Goal: Task Accomplishment & Management: Manage account settings

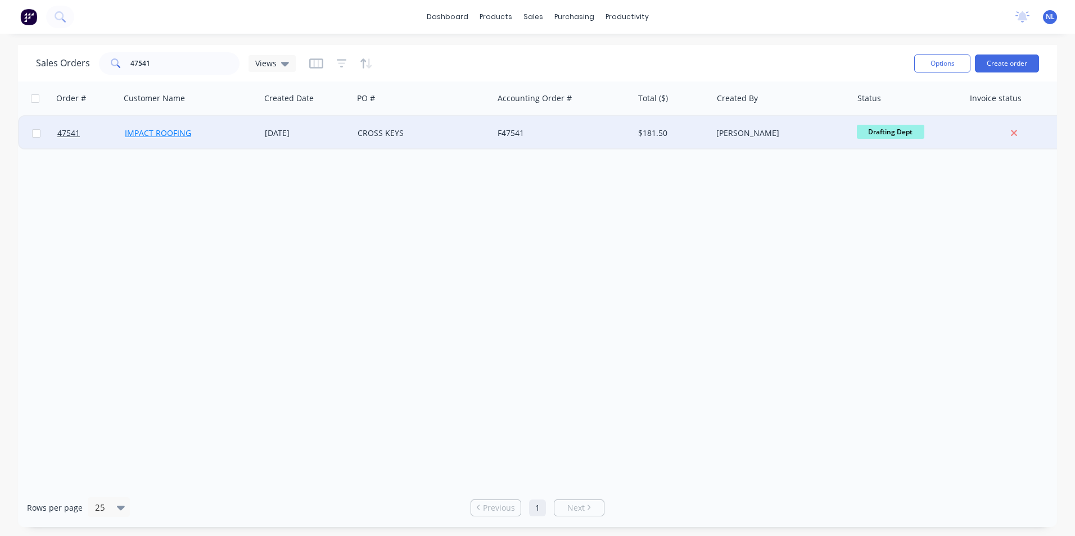
click at [178, 132] on link "IMPACT ROOFING" at bounding box center [158, 133] width 66 height 11
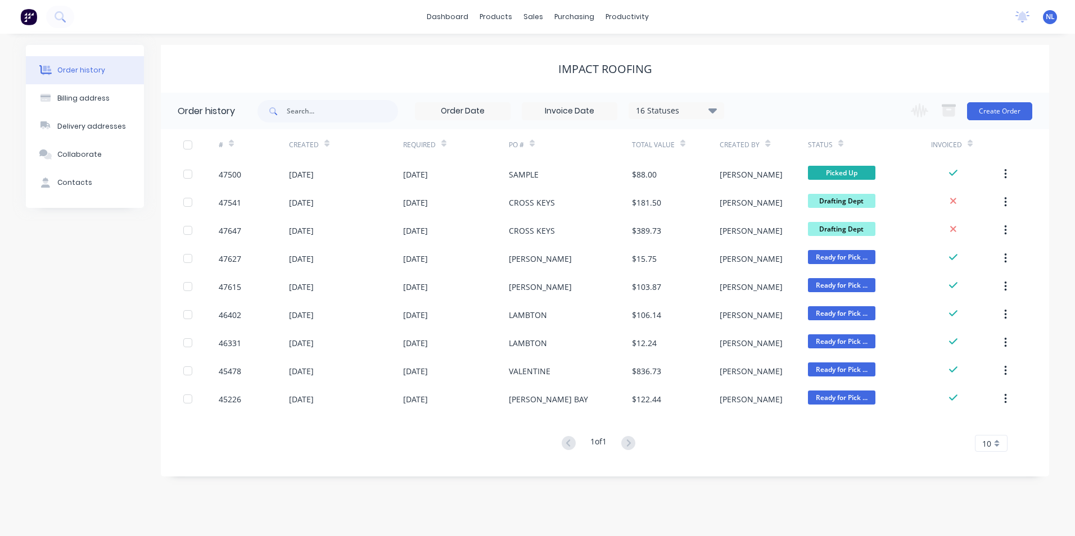
click at [662, 105] on div "16 Statuses" at bounding box center [676, 111] width 94 height 12
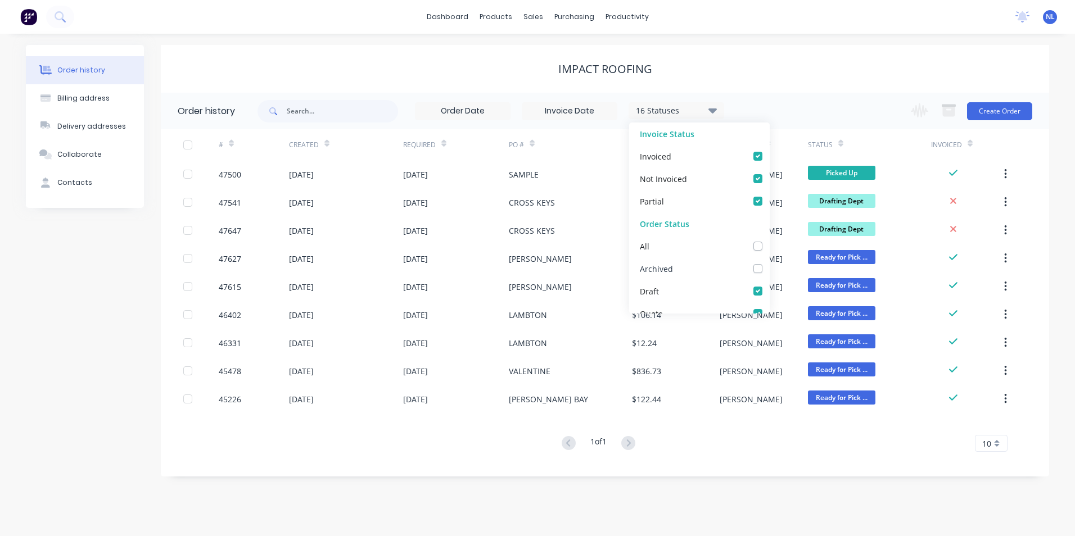
click at [681, 262] on div "Archived" at bounding box center [699, 268] width 141 height 22
click at [829, 67] on div "IMPACT ROOFING" at bounding box center [605, 68] width 888 height 13
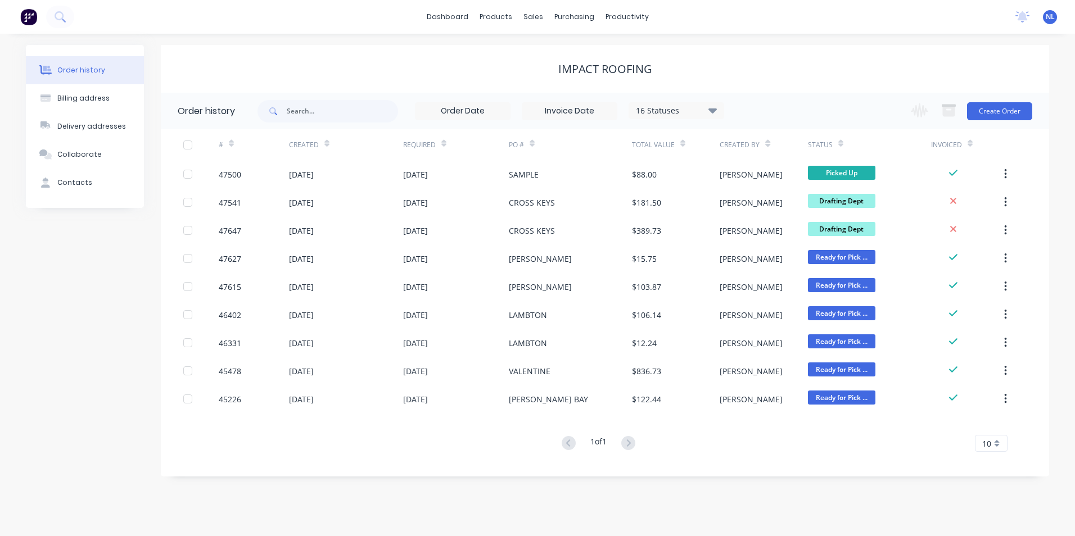
click at [690, 108] on div "16 Statuses" at bounding box center [676, 111] width 94 height 12
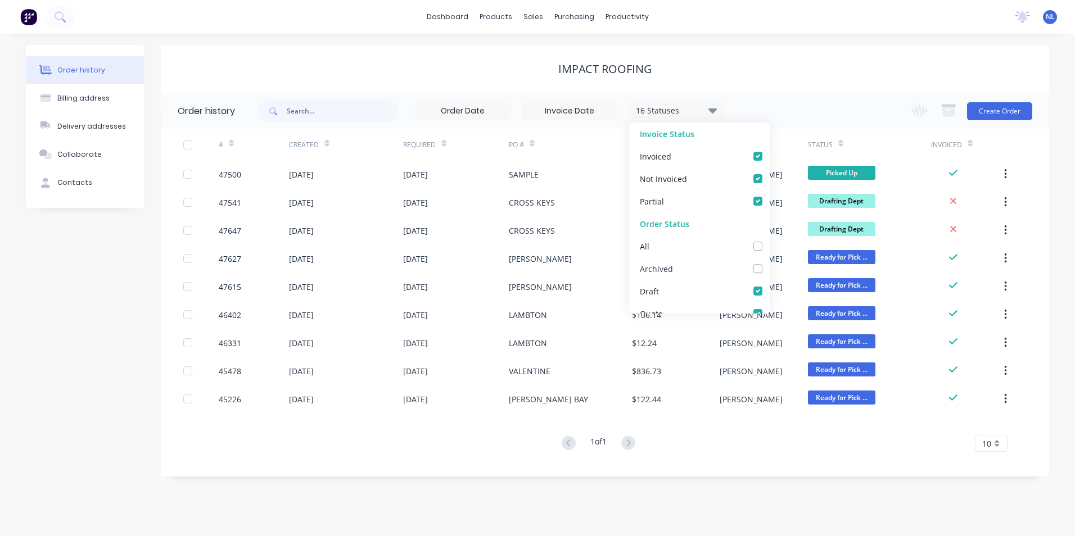
click at [769, 263] on label at bounding box center [769, 263] width 0 height 0
click at [769, 267] on input "checkbox" at bounding box center [773, 268] width 9 height 11
checkbox input "true"
click at [798, 123] on div "17 Statuses Invoice Status Invoiced Not Invoiced Partial Order Status All Archi…" at bounding box center [653, 111] width 792 height 37
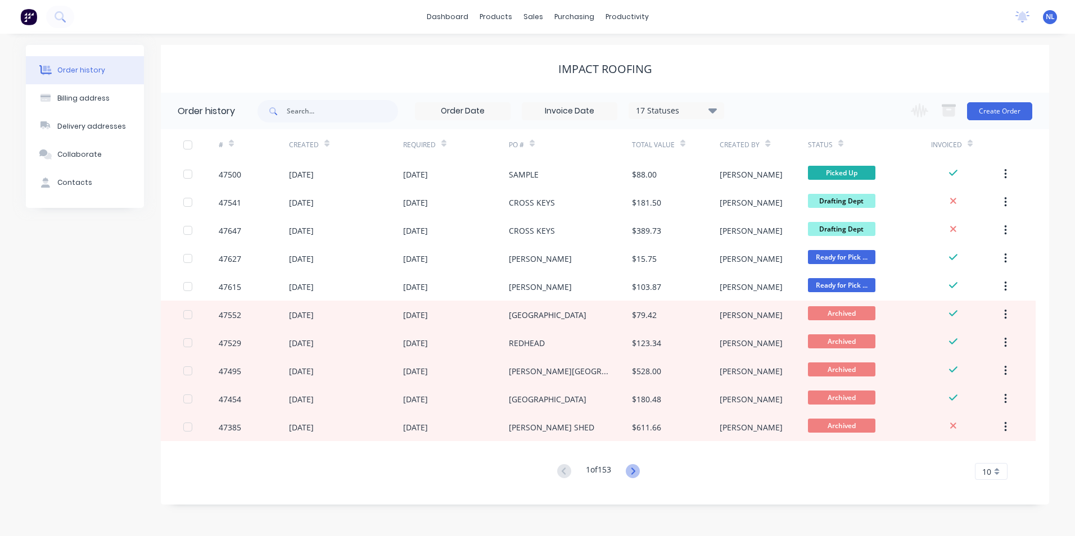
click at [635, 474] on icon at bounding box center [633, 471] width 4 height 7
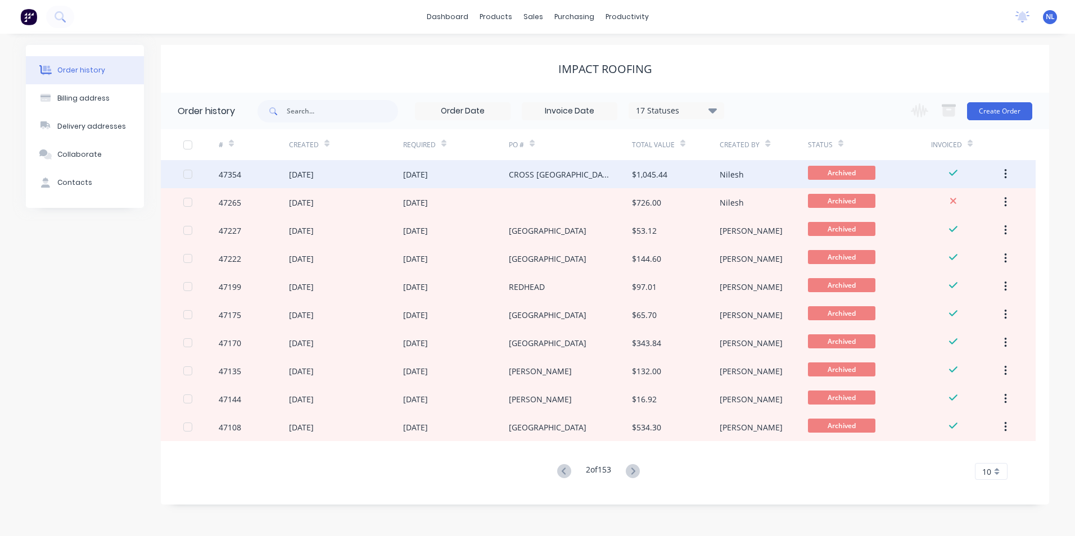
click at [580, 178] on div "CROSS [GEOGRAPHIC_DATA]" at bounding box center [570, 174] width 123 height 28
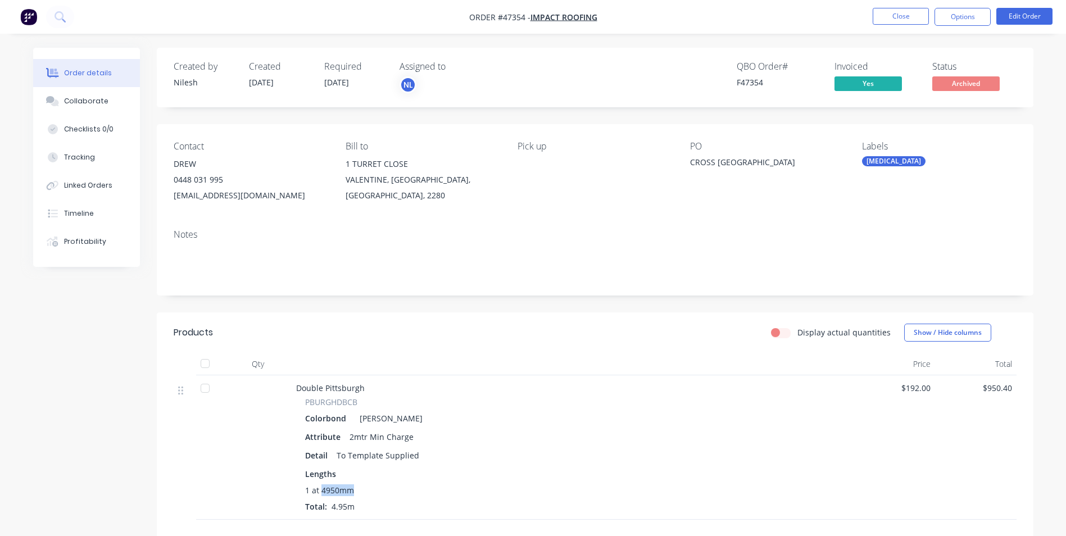
drag, startPoint x: 352, startPoint y: 493, endPoint x: 320, endPoint y: 491, distance: 31.6
click at [320, 491] on span "1 at 4950mm" at bounding box center [329, 491] width 49 height 12
copy span "4950mm"
click at [897, 15] on button "Close" at bounding box center [901, 16] width 56 height 17
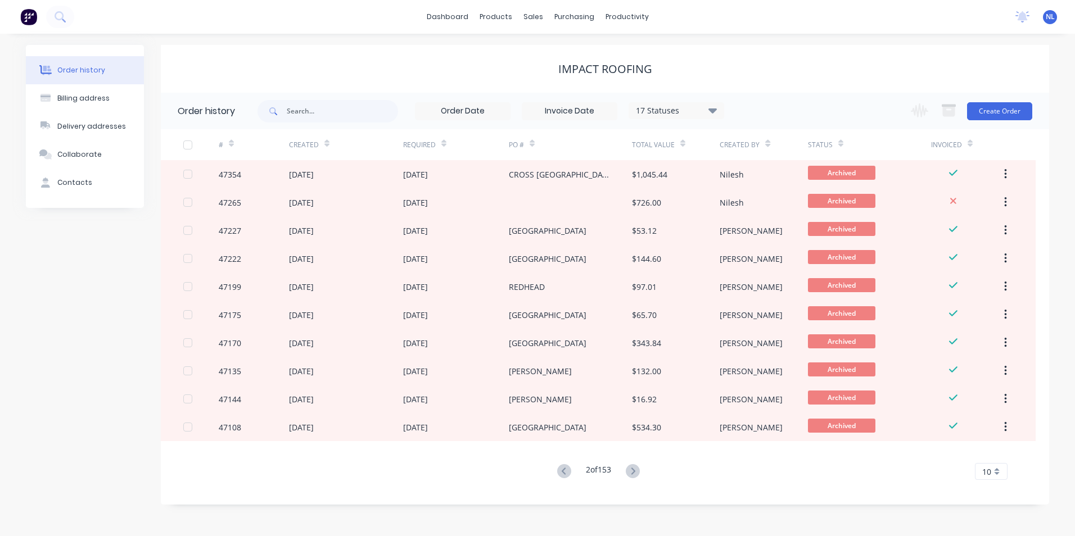
click at [557, 464] on button at bounding box center [564, 472] width 21 height 16
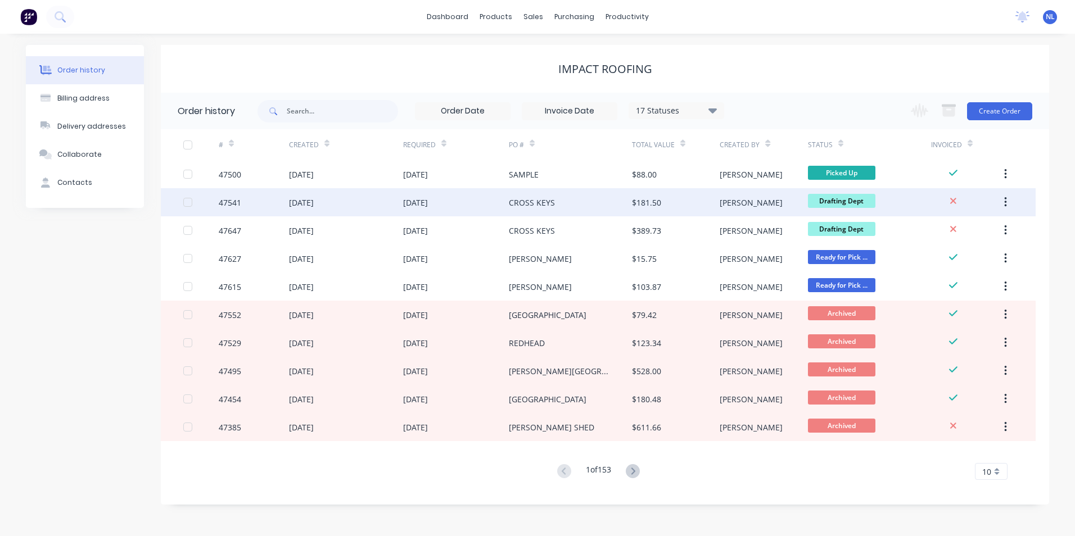
click at [752, 199] on div "[PERSON_NAME]" at bounding box center [764, 202] width 88 height 28
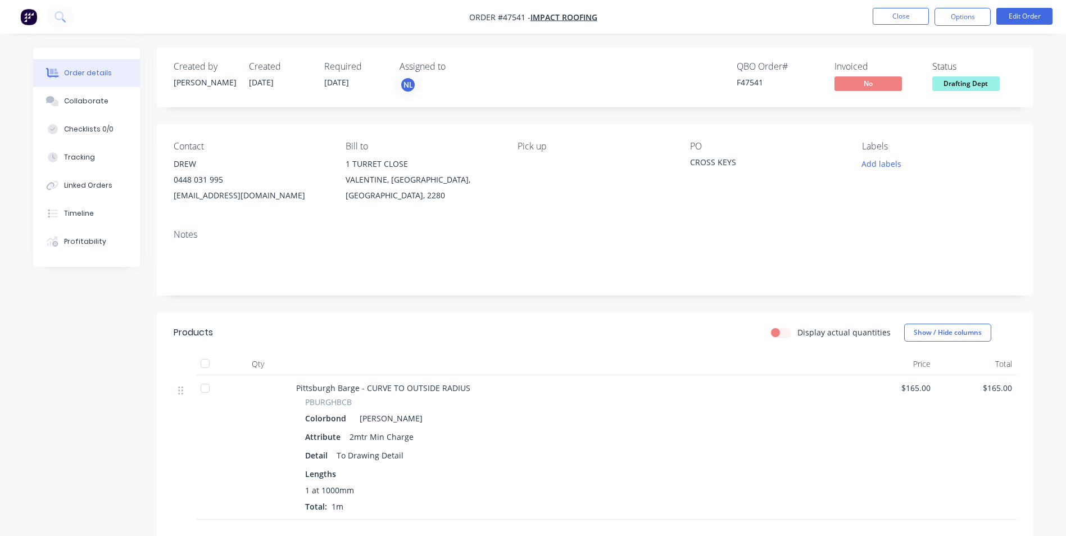
click at [342, 505] on span "1m" at bounding box center [337, 506] width 21 height 11
click at [1007, 21] on button "Edit Order" at bounding box center [1025, 16] width 56 height 17
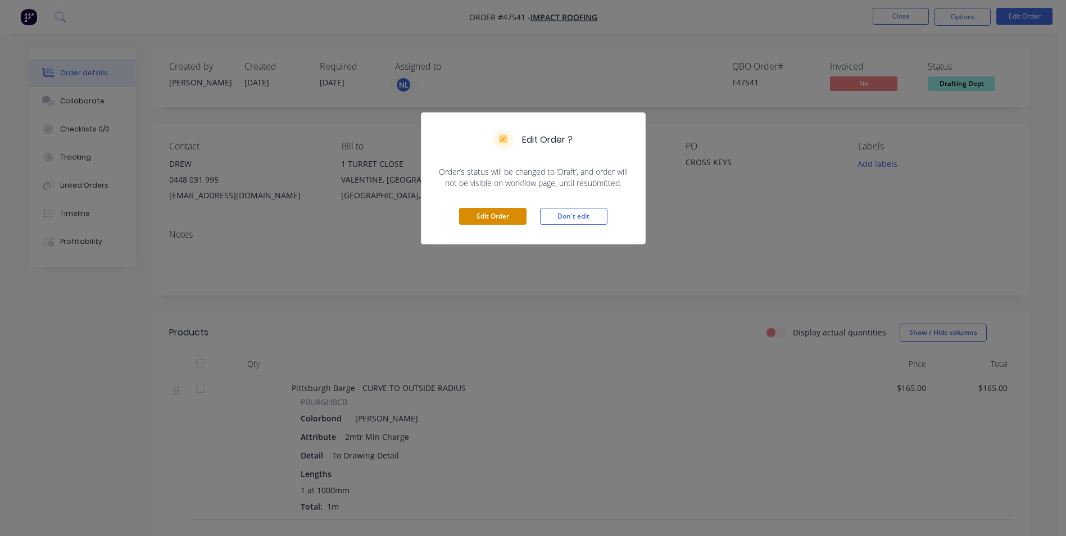
click at [509, 213] on button "Edit Order" at bounding box center [492, 216] width 67 height 17
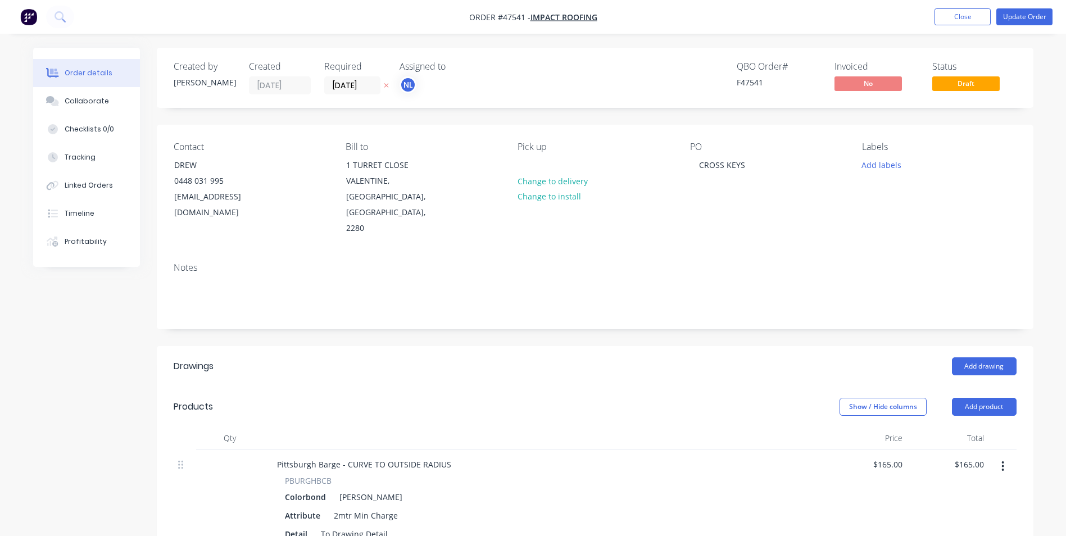
scroll to position [112, 0]
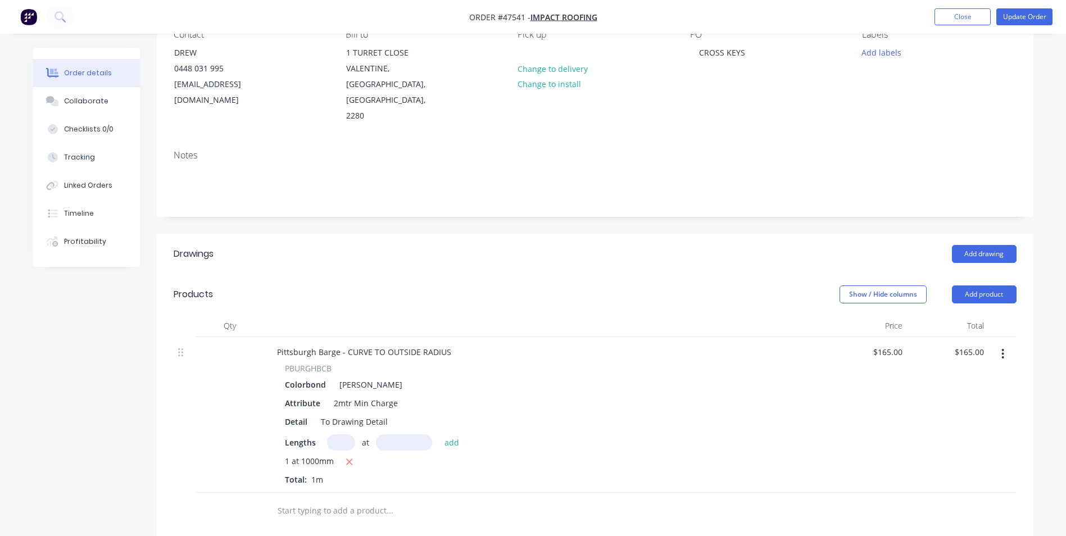
click at [336, 455] on div "1 at 1000mm" at bounding box center [544, 462] width 519 height 14
click at [334, 455] on div "1 at 1000mm" at bounding box center [544, 462] width 519 height 14
click at [350, 435] on input "text" at bounding box center [341, 443] width 28 height 16
click at [356, 455] on button "button" at bounding box center [350, 462] width 14 height 14
type input "$0.00"
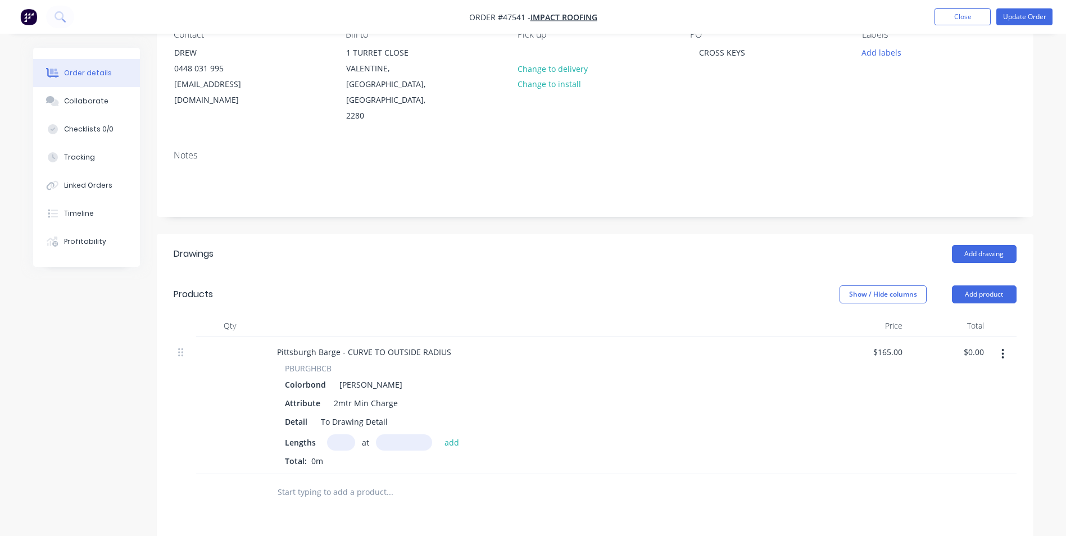
click at [343, 435] on input "text" at bounding box center [341, 443] width 28 height 16
type input "1"
click at [402, 435] on input "text" at bounding box center [404, 443] width 56 height 16
type input "5050mm"
click at [435, 414] on div "Detail To Drawing Detail" at bounding box center [543, 422] width 524 height 16
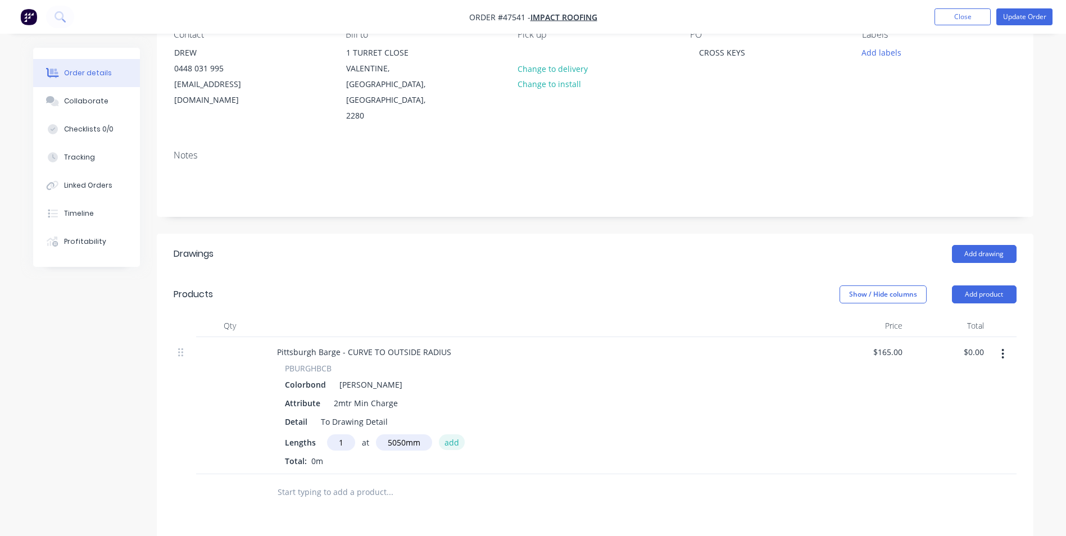
click at [448, 435] on button "add" at bounding box center [452, 442] width 26 height 15
type input "$833.25"
click at [977, 19] on button "Close" at bounding box center [963, 16] width 56 height 17
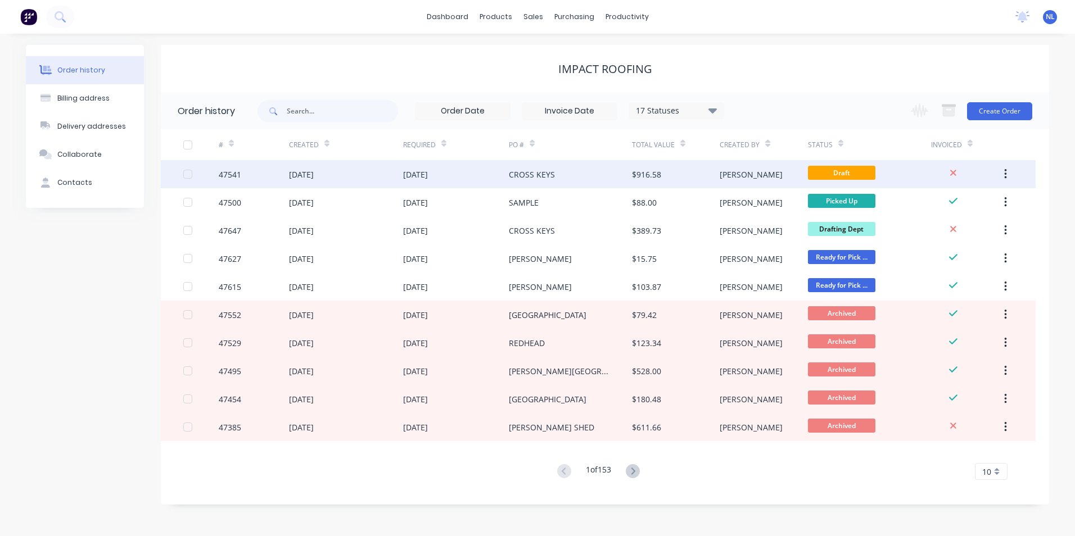
click at [691, 184] on div "$916.58" at bounding box center [676, 174] width 88 height 28
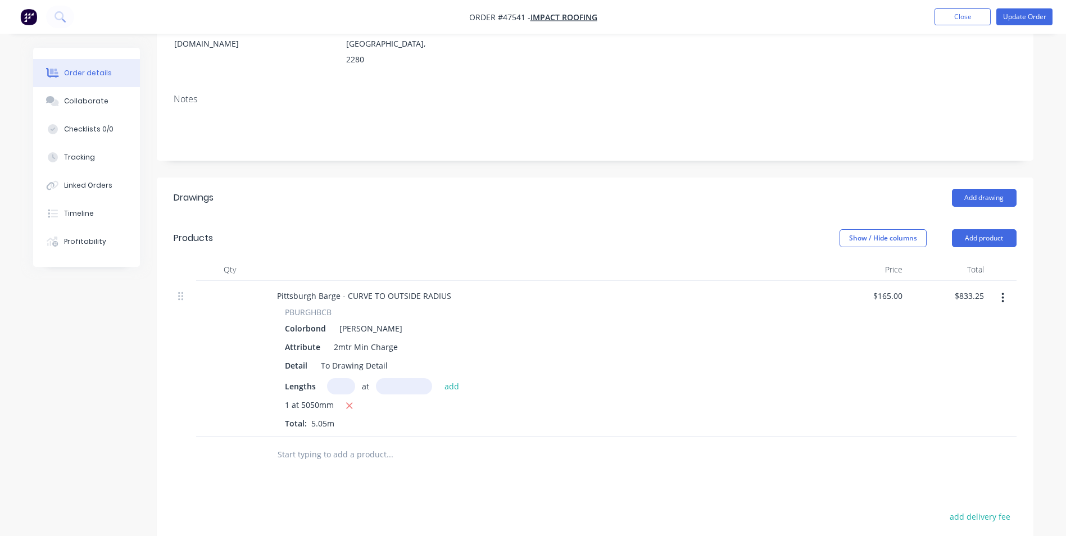
scroll to position [112, 0]
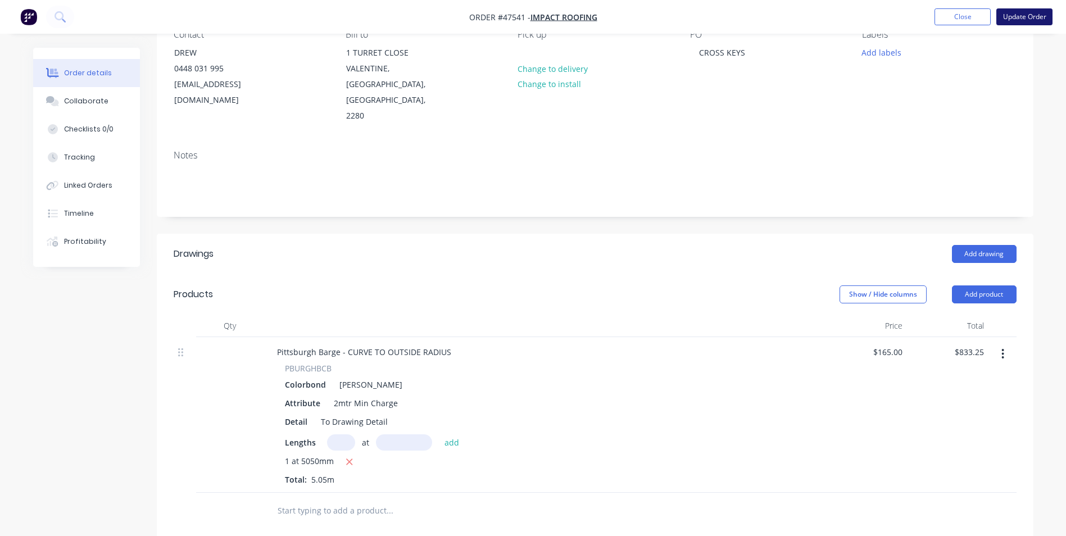
click at [1034, 16] on button "Update Order" at bounding box center [1025, 16] width 56 height 17
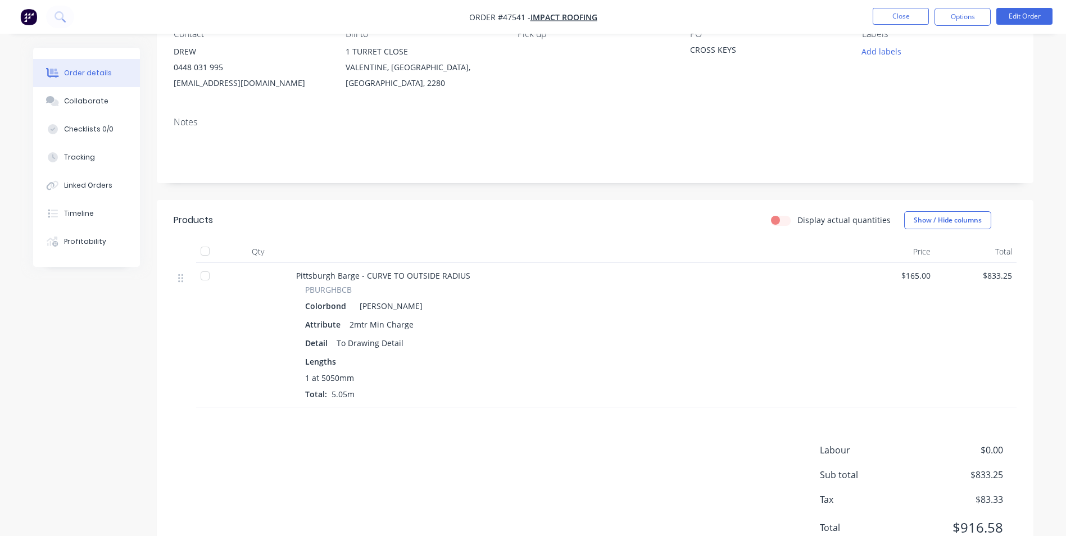
scroll to position [159, 0]
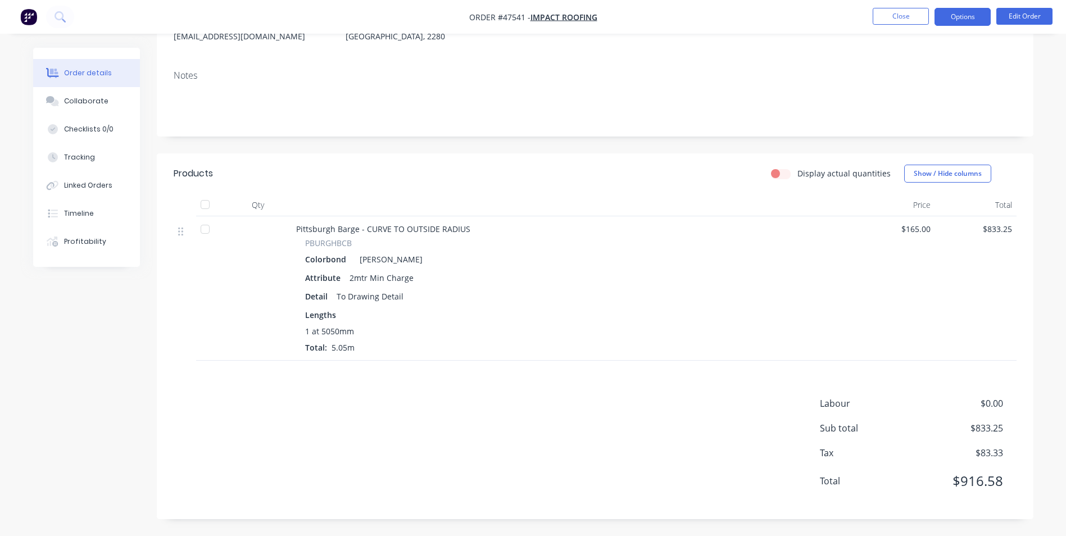
click at [970, 19] on button "Options" at bounding box center [963, 17] width 56 height 18
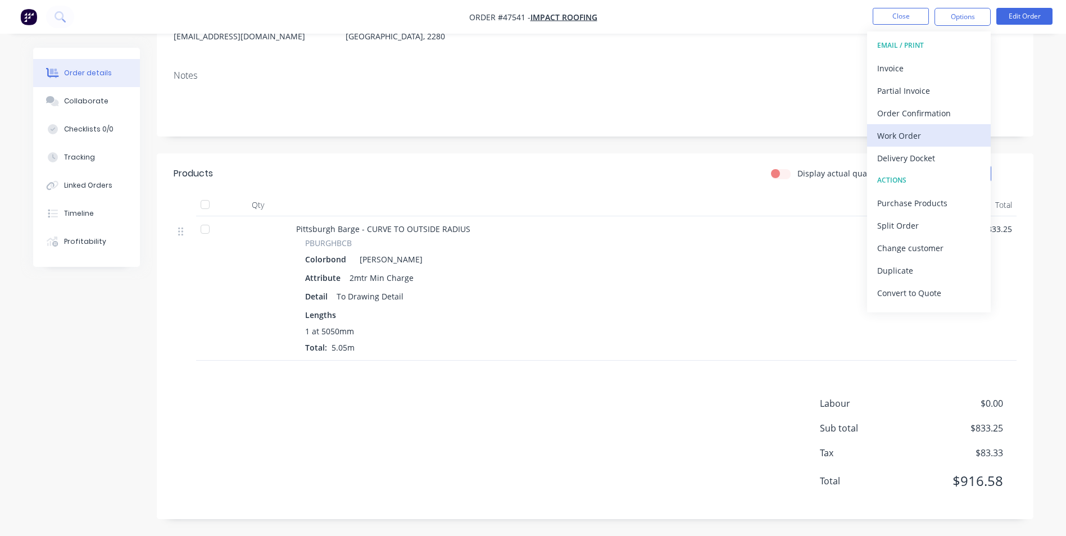
click at [928, 144] on button "Work Order" at bounding box center [929, 135] width 124 height 22
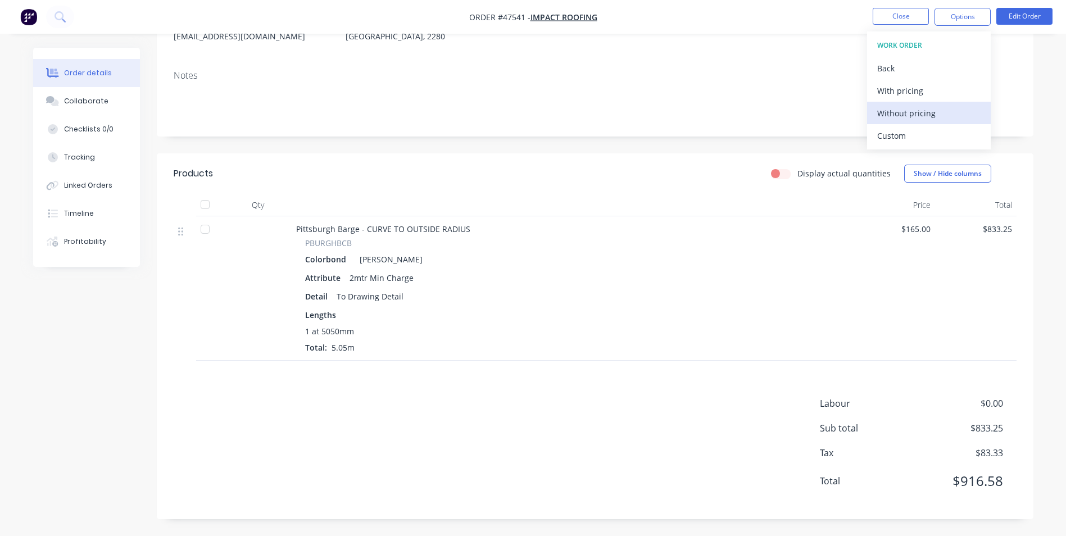
click at [929, 116] on div "Without pricing" at bounding box center [929, 113] width 103 height 16
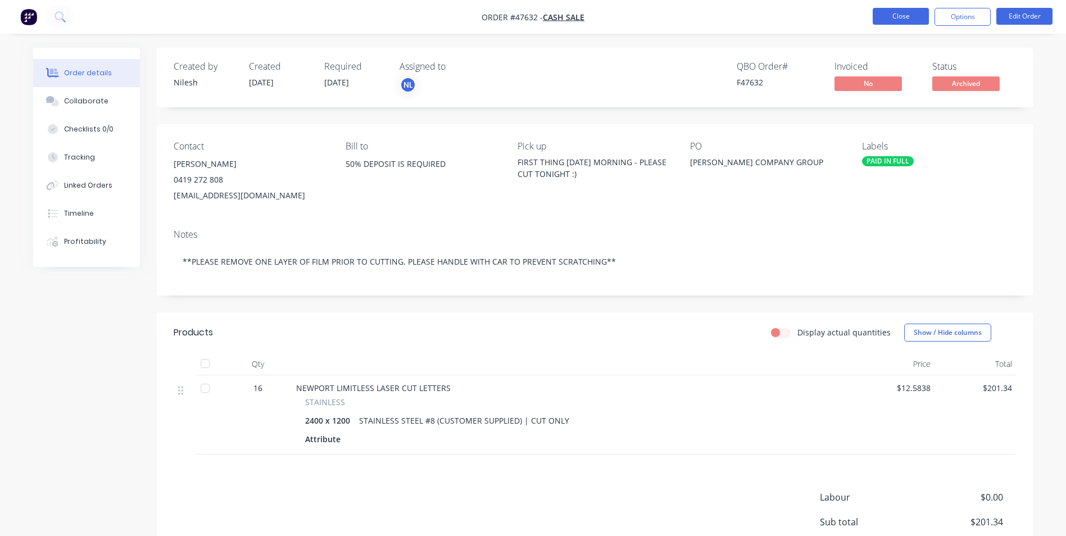
click at [884, 18] on button "Close" at bounding box center [901, 16] width 56 height 17
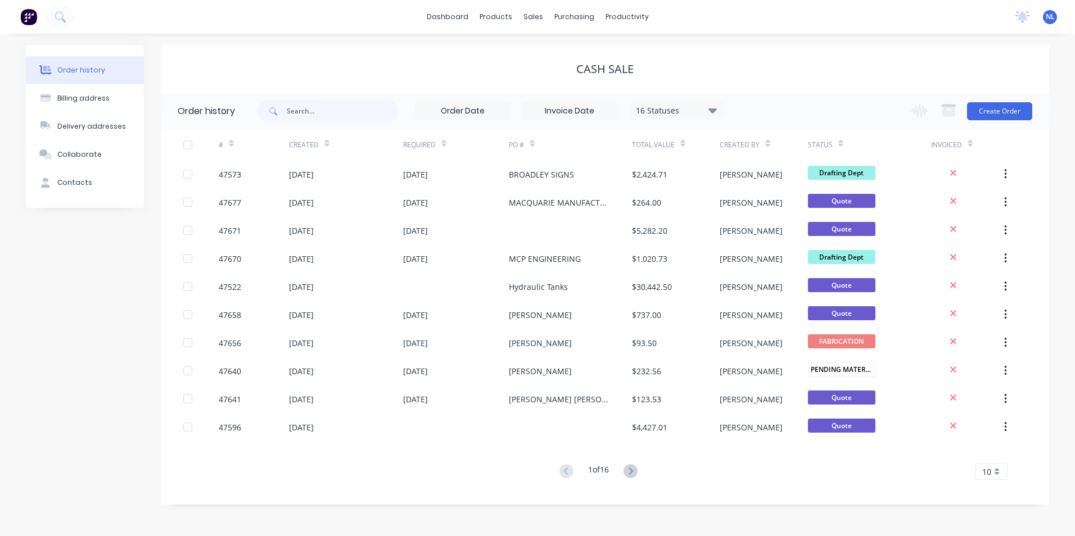
drag, startPoint x: 884, startPoint y: 18, endPoint x: 541, endPoint y: 69, distance: 346.7
click at [765, 39] on div "Order history Billing address Delivery addresses Collaborate Contacts CASH SALE…" at bounding box center [537, 285] width 1075 height 503
click at [568, 68] on link "Customers" at bounding box center [592, 76] width 149 height 22
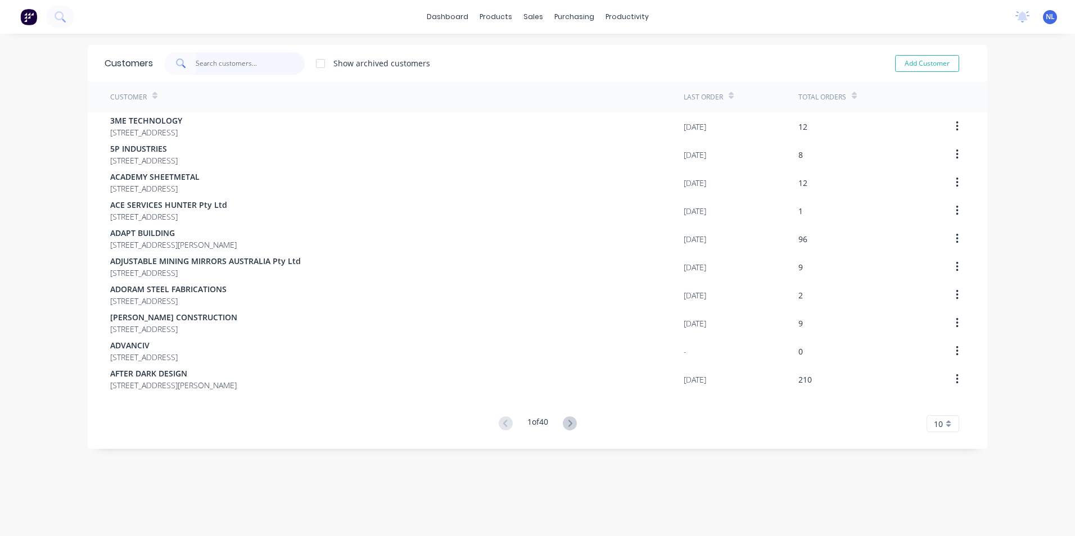
click at [288, 67] on input "text" at bounding box center [251, 63] width 110 height 22
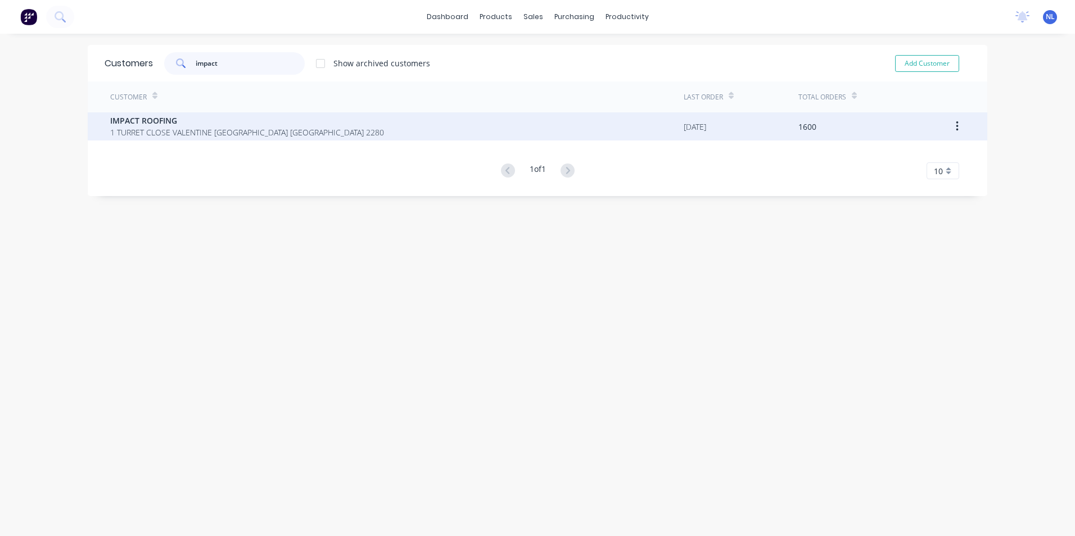
type input "impact"
click at [257, 125] on span "IMPACT ROOFING" at bounding box center [247, 121] width 274 height 12
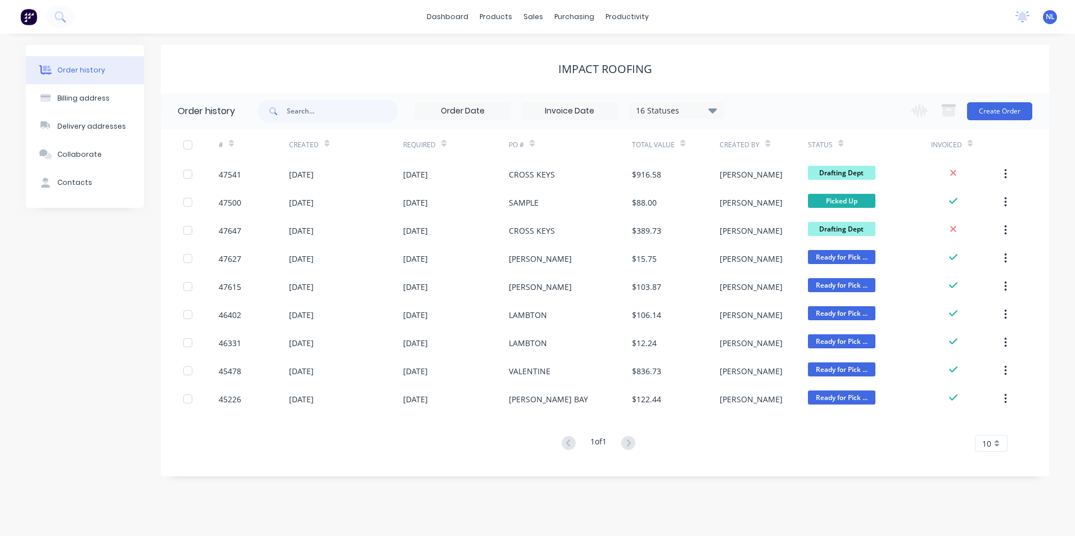
click at [658, 102] on div "16 Statuses Invoice Status Invoiced Not Invoiced Partial Order Status All Archi…" at bounding box center [677, 110] width 96 height 17
click at [661, 112] on div "16 Statuses" at bounding box center [676, 111] width 94 height 12
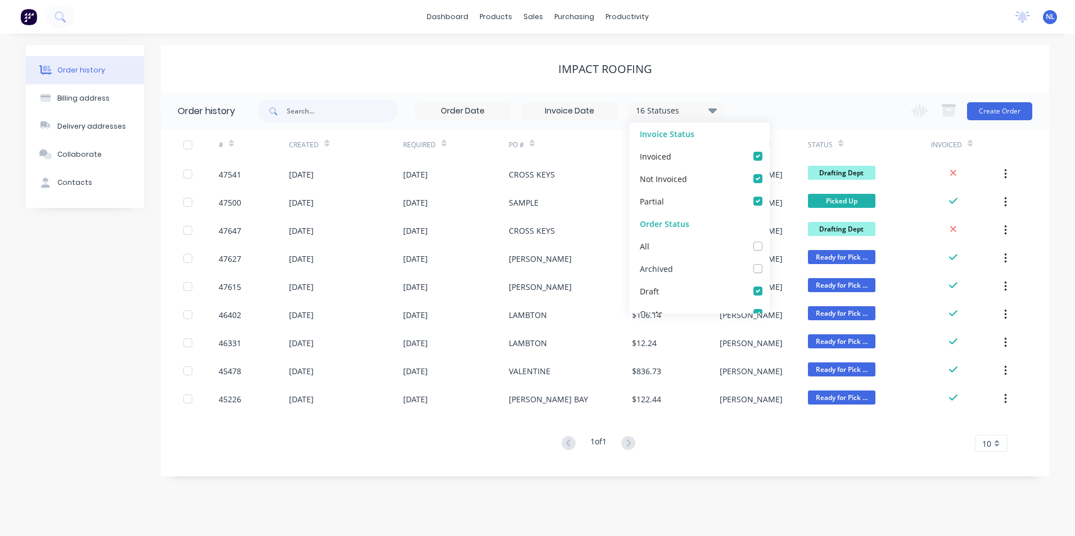
click at [769, 263] on label at bounding box center [769, 263] width 0 height 0
click at [769, 269] on input "checkbox" at bounding box center [773, 268] width 9 height 11
checkbox input "true"
click at [816, 105] on div "17 Statuses Invoice Status Invoiced Not Invoiced Partial Order Status All Archi…" at bounding box center [653, 111] width 792 height 37
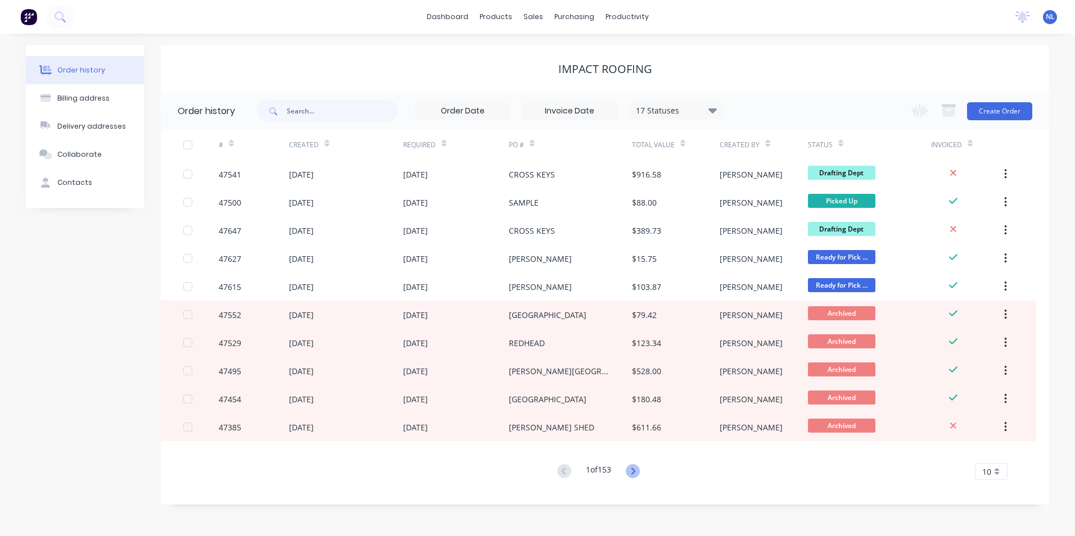
click at [635, 471] on icon at bounding box center [633, 471] width 4 height 7
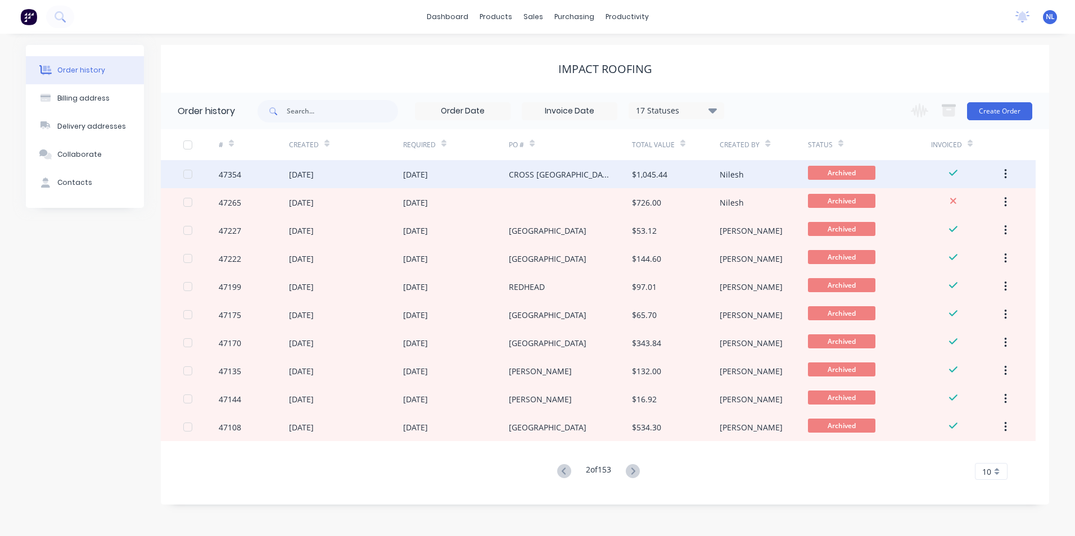
click at [717, 183] on div "$1,045.44" at bounding box center [676, 174] width 88 height 28
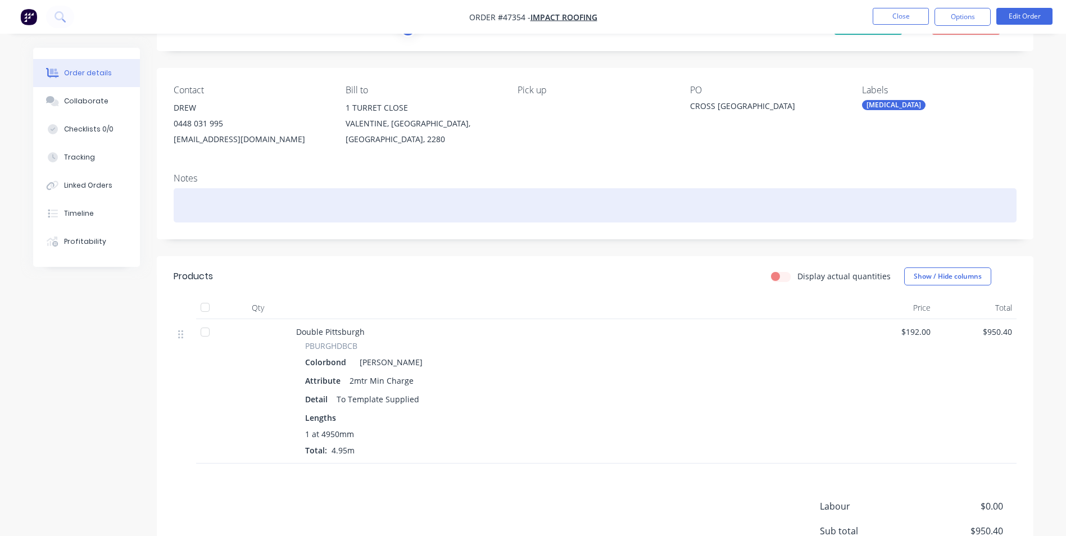
scroll to position [159, 0]
